Goal: Task Accomplishment & Management: Use online tool/utility

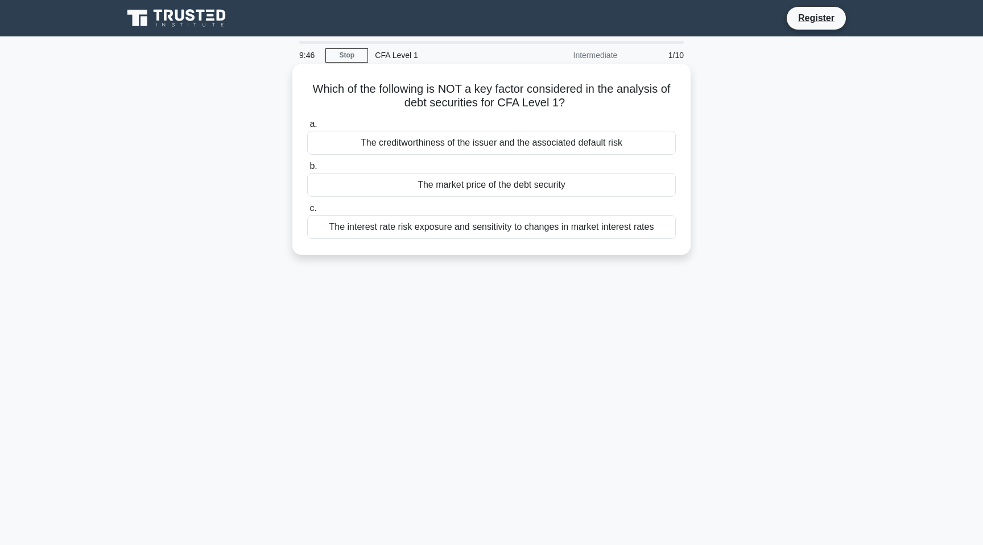
click at [495, 139] on div "The creditworthiness of the issuer and the associated default risk" at bounding box center [491, 143] width 369 height 24
click at [307, 128] on input "a. The creditworthiness of the issuer and the associated default risk" at bounding box center [307, 124] width 0 height 7
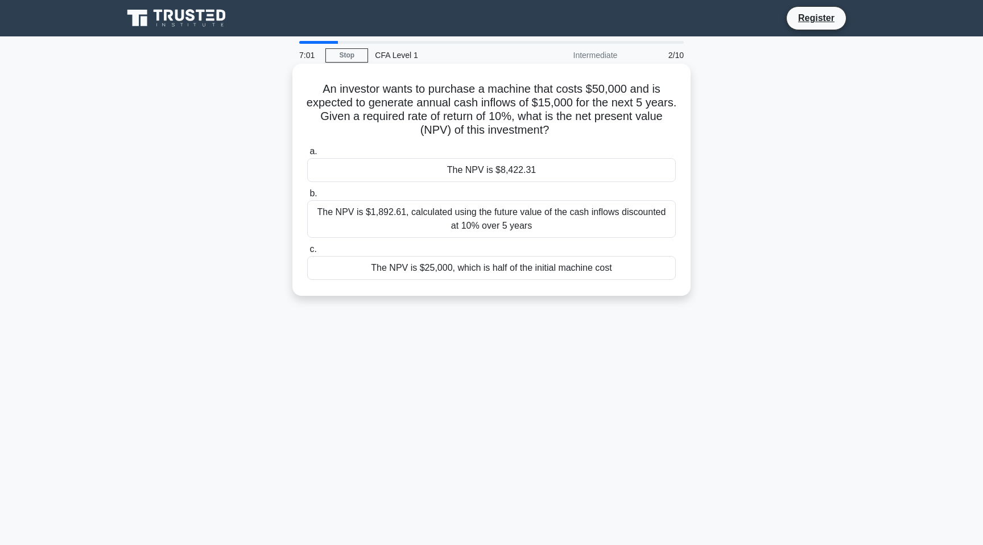
click at [504, 166] on div "The NPV is $8,422.31" at bounding box center [491, 170] width 369 height 24
click at [307, 155] on input "a. The NPV is $8,422.31" at bounding box center [307, 151] width 0 height 7
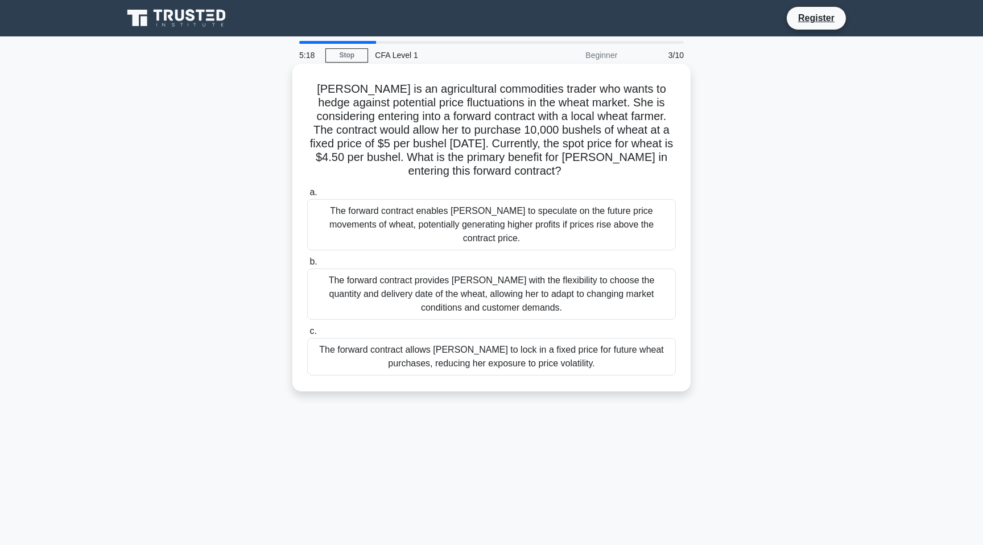
click at [316, 91] on h5 "[PERSON_NAME] is an agricultural commodities trader who wants to hedge against …" at bounding box center [491, 130] width 371 height 97
click at [546, 338] on div "The forward contract allows [PERSON_NAME] to lock in a fixed price for future w…" at bounding box center [491, 357] width 369 height 38
click at [307, 335] on input "c. The forward contract allows [PERSON_NAME] to lock in a fixed price for futur…" at bounding box center [307, 331] width 0 height 7
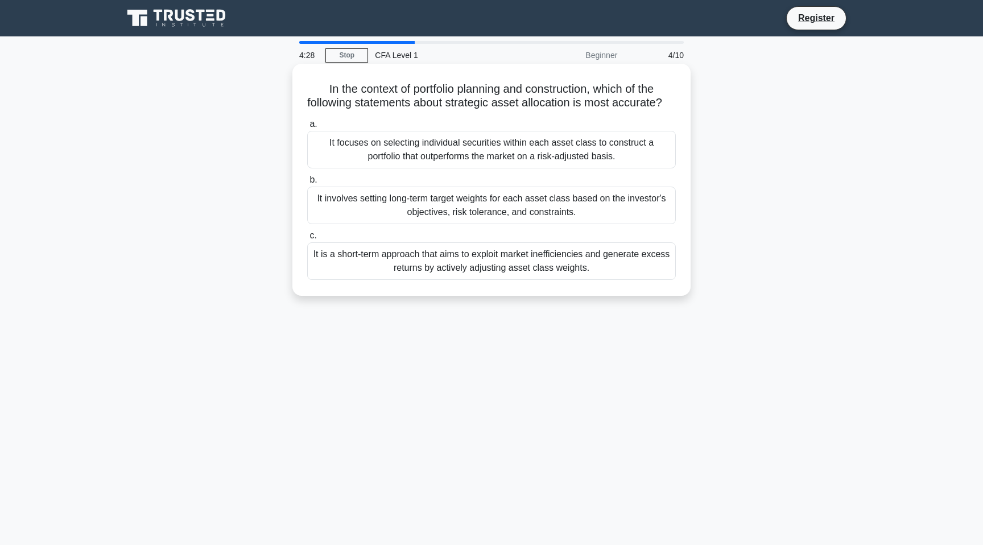
click at [546, 120] on label "a. It focuses on selecting individual securities within each asset class to con…" at bounding box center [491, 142] width 369 height 51
click at [307, 121] on input "a. It focuses on selecting individual securities within each asset class to con…" at bounding box center [307, 124] width 0 height 7
